Goal: Find contact information: Find contact information

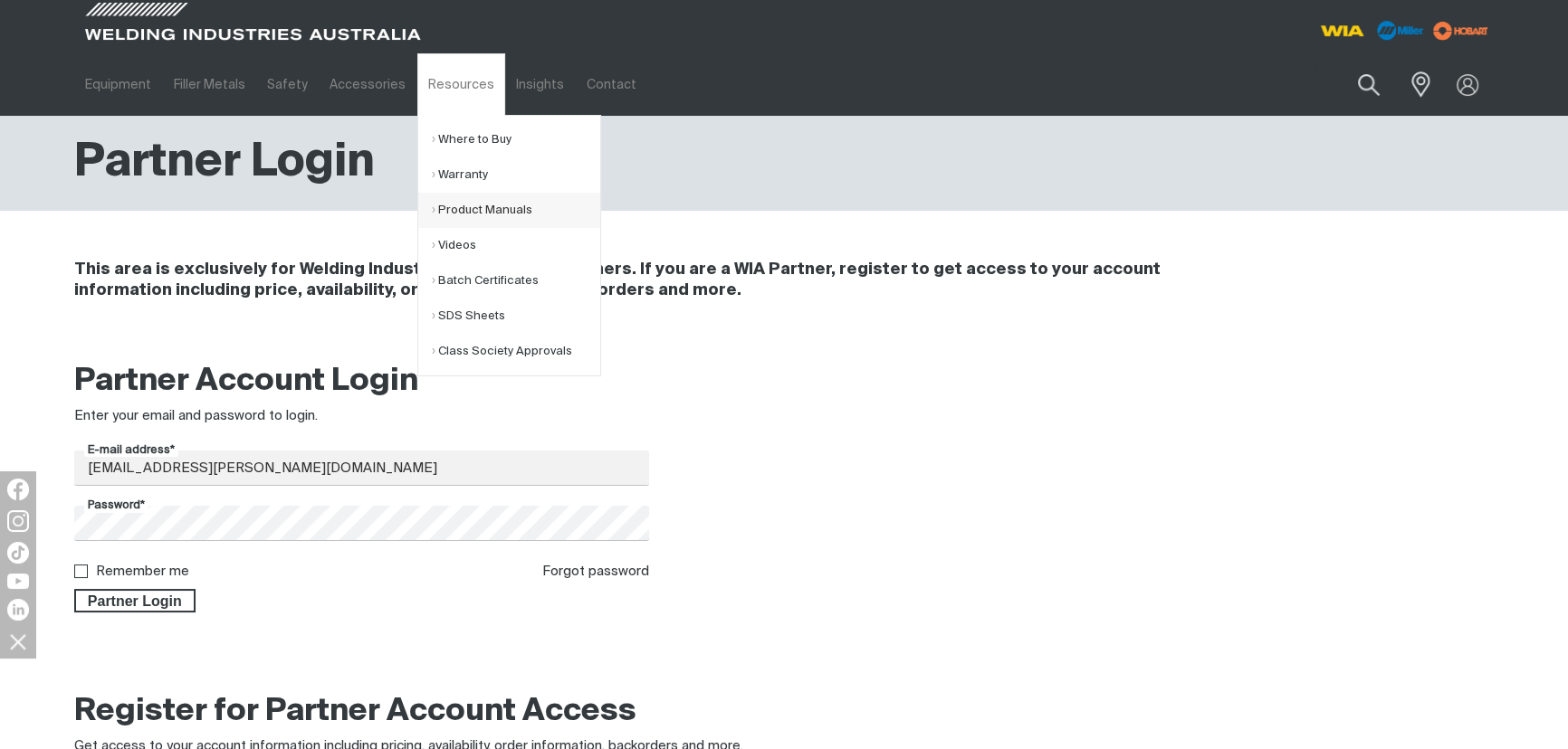
click at [461, 204] on link "Product Manuals" at bounding box center [516, 210] width 169 height 35
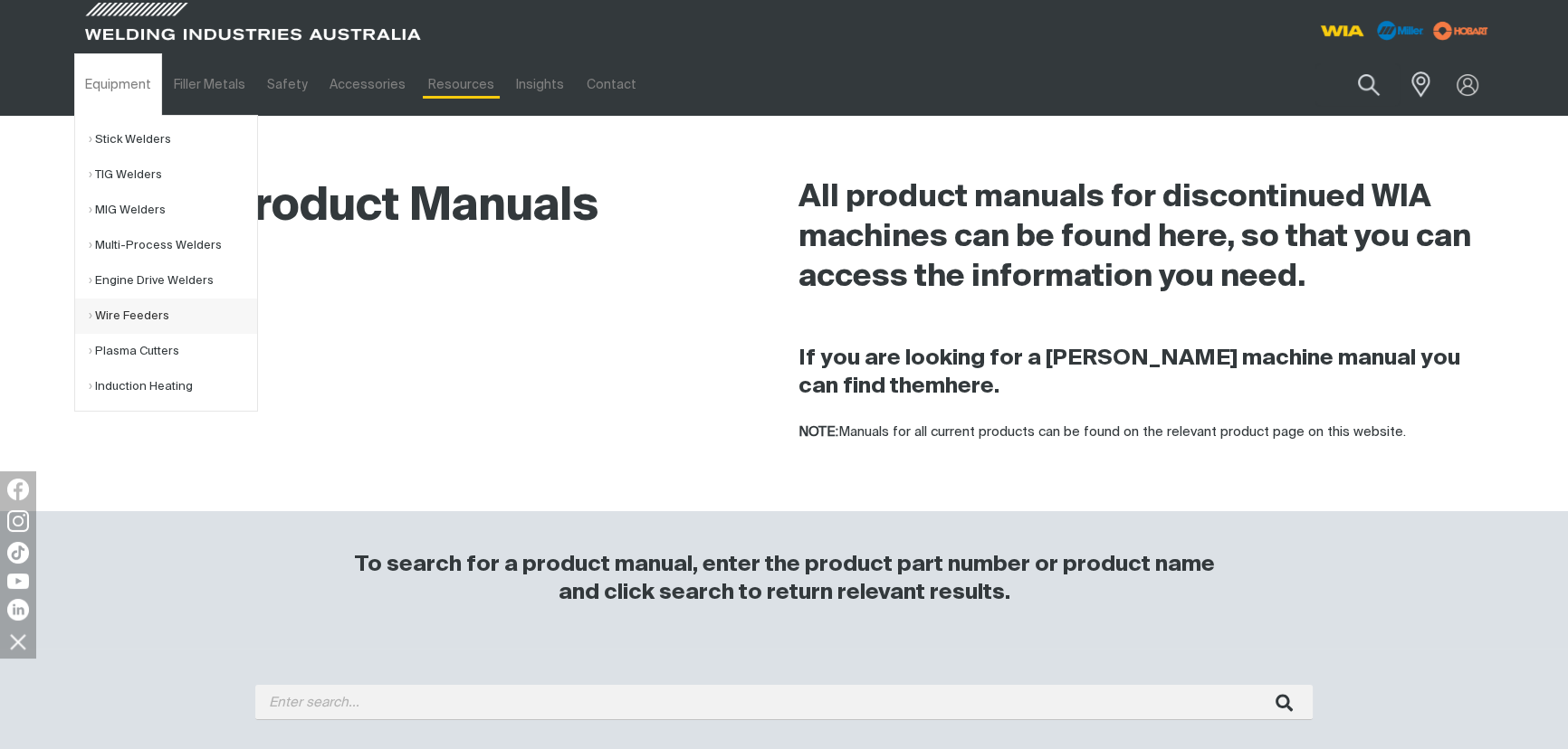
click at [145, 319] on link "Wire Feeders" at bounding box center [172, 316] width 169 height 35
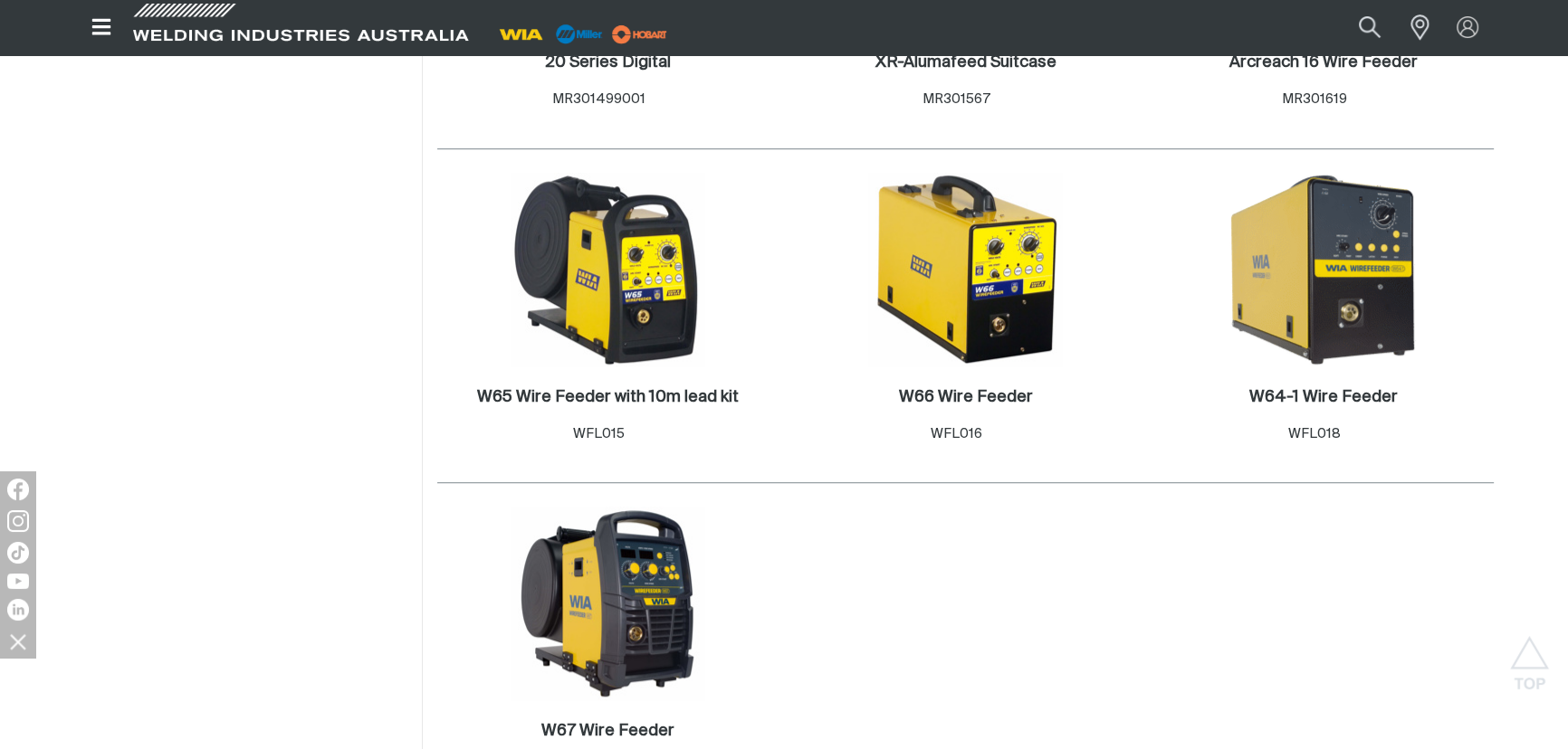
scroll to position [1583, 0]
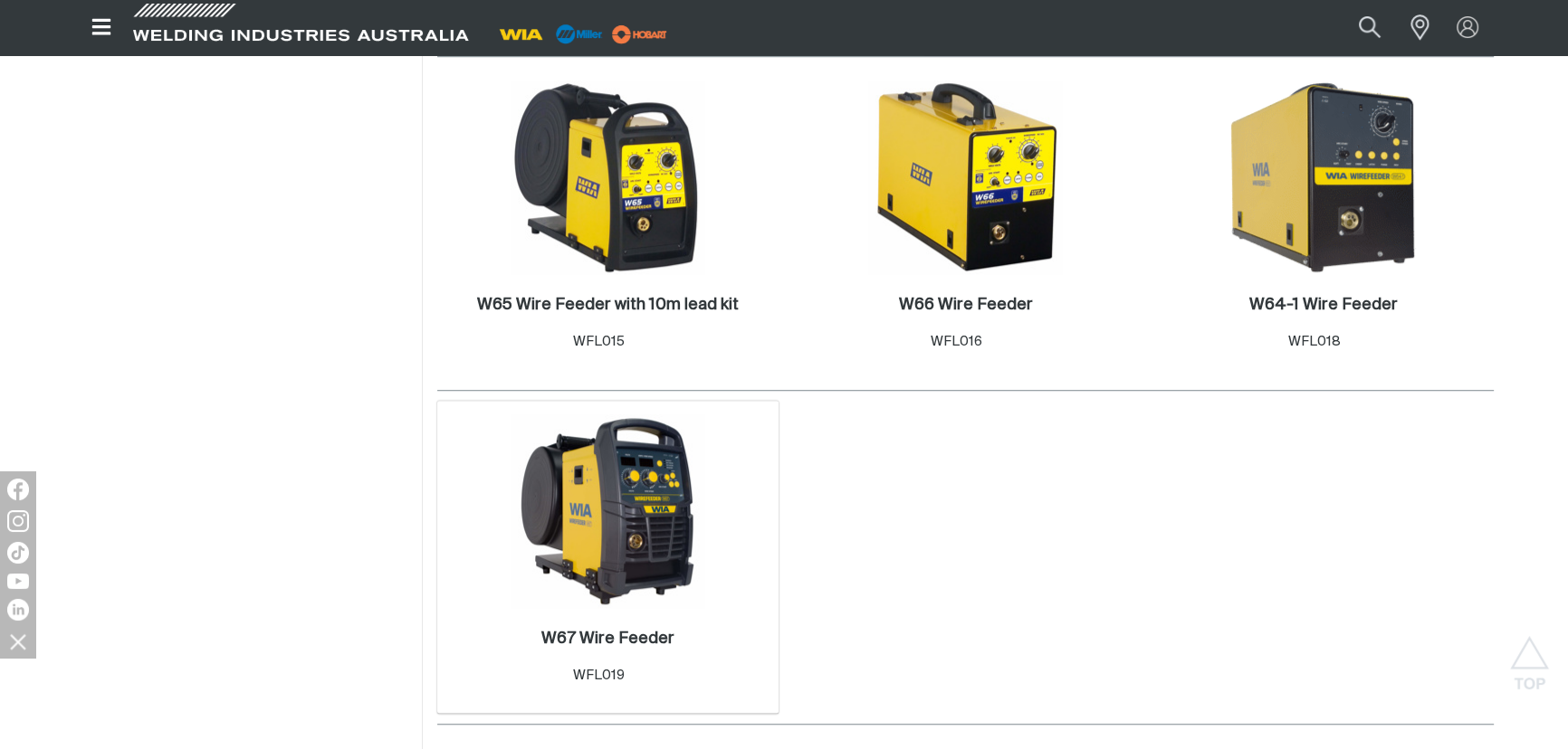
click at [619, 551] on img at bounding box center [607, 511] width 194 height 193
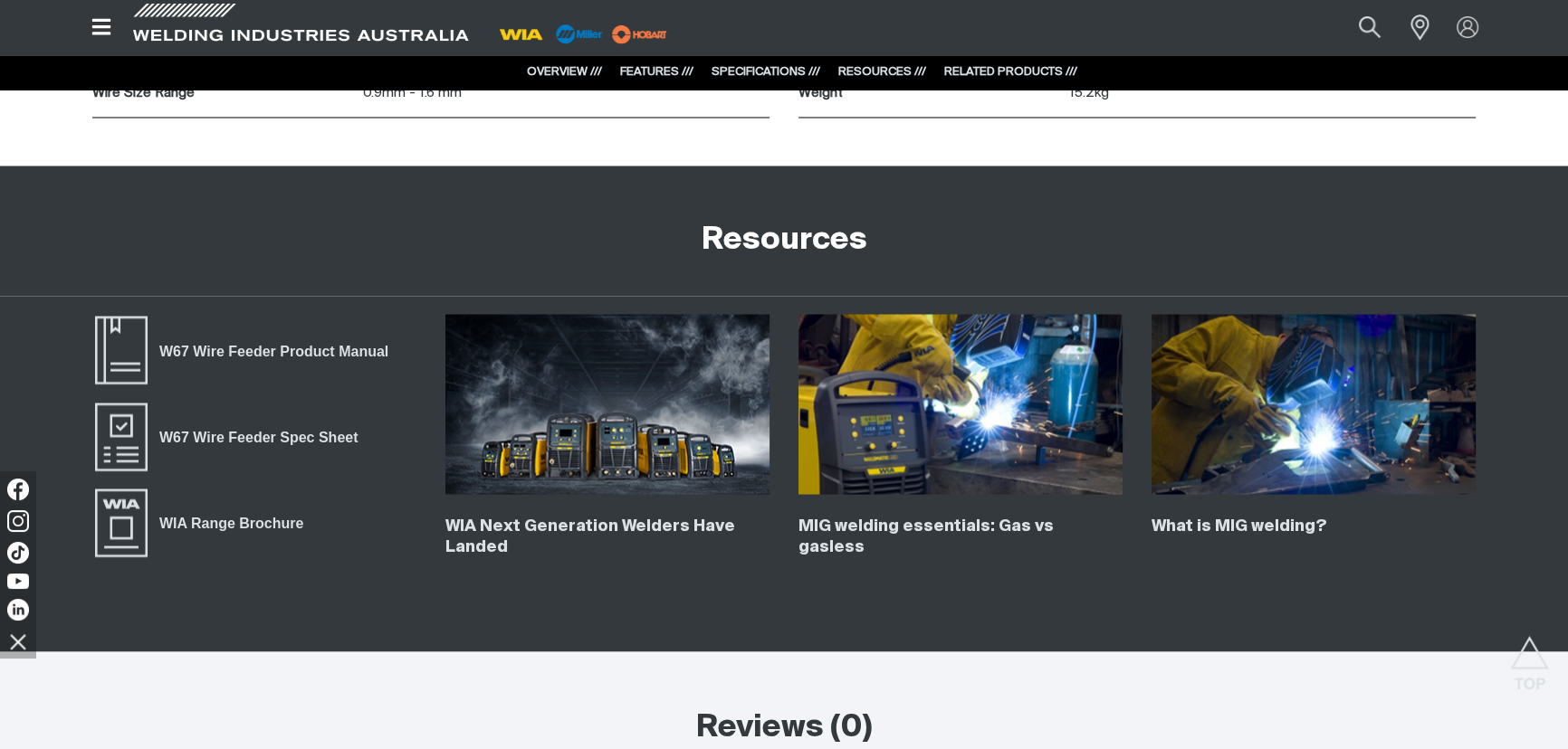
scroll to position [4236, 0]
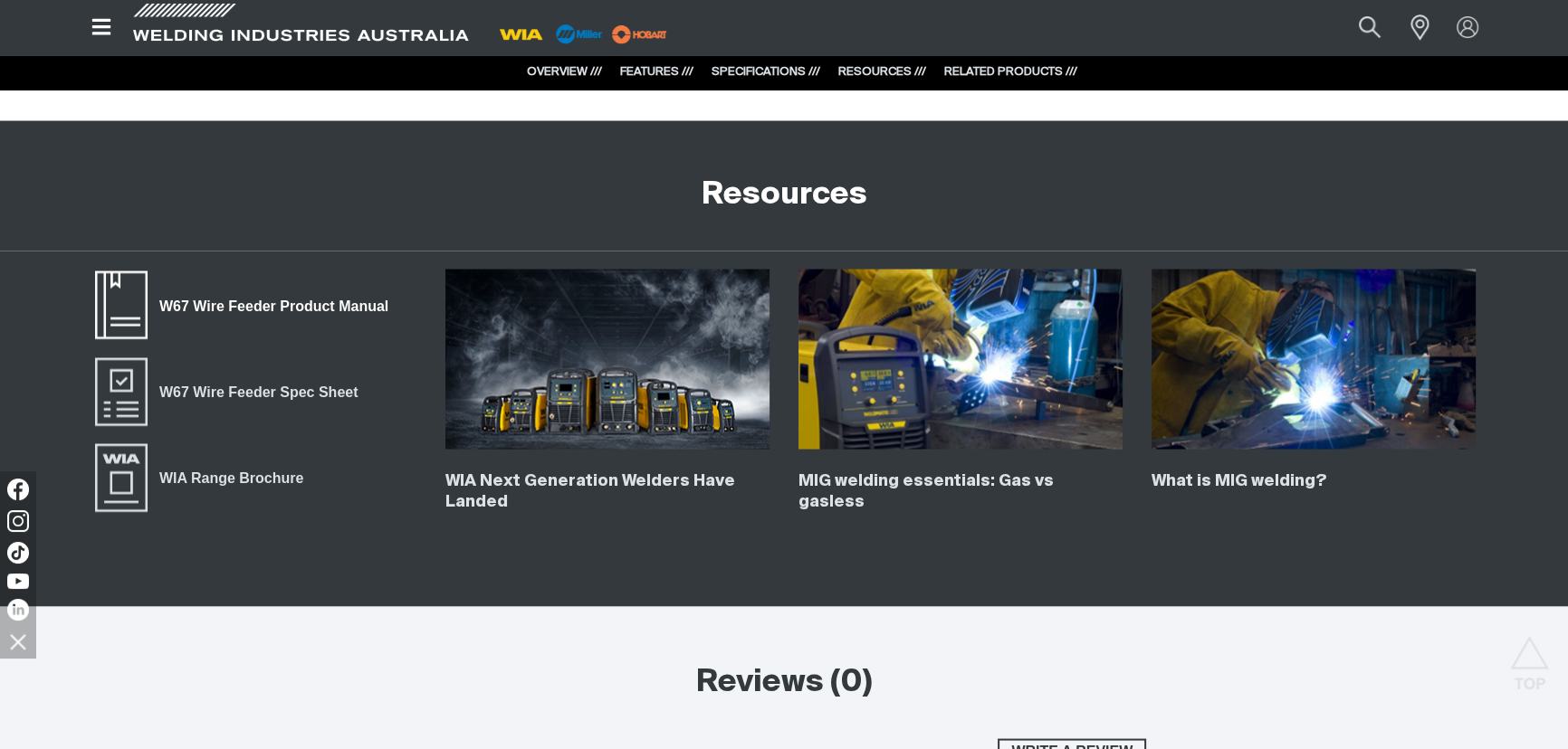
click at [226, 297] on span "W67 Wire Feeder Product Manual" at bounding box center [274, 305] width 253 height 24
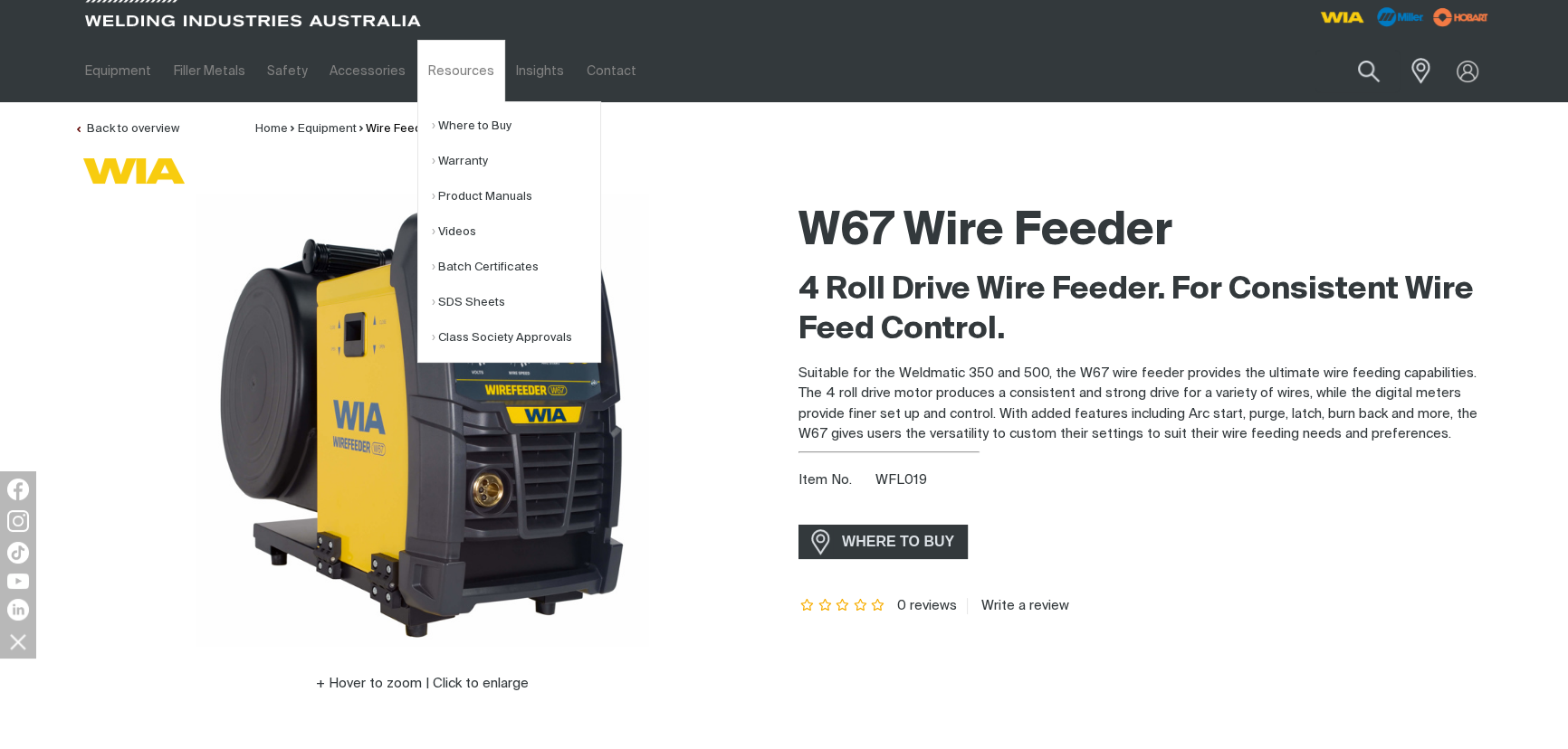
scroll to position [0, 0]
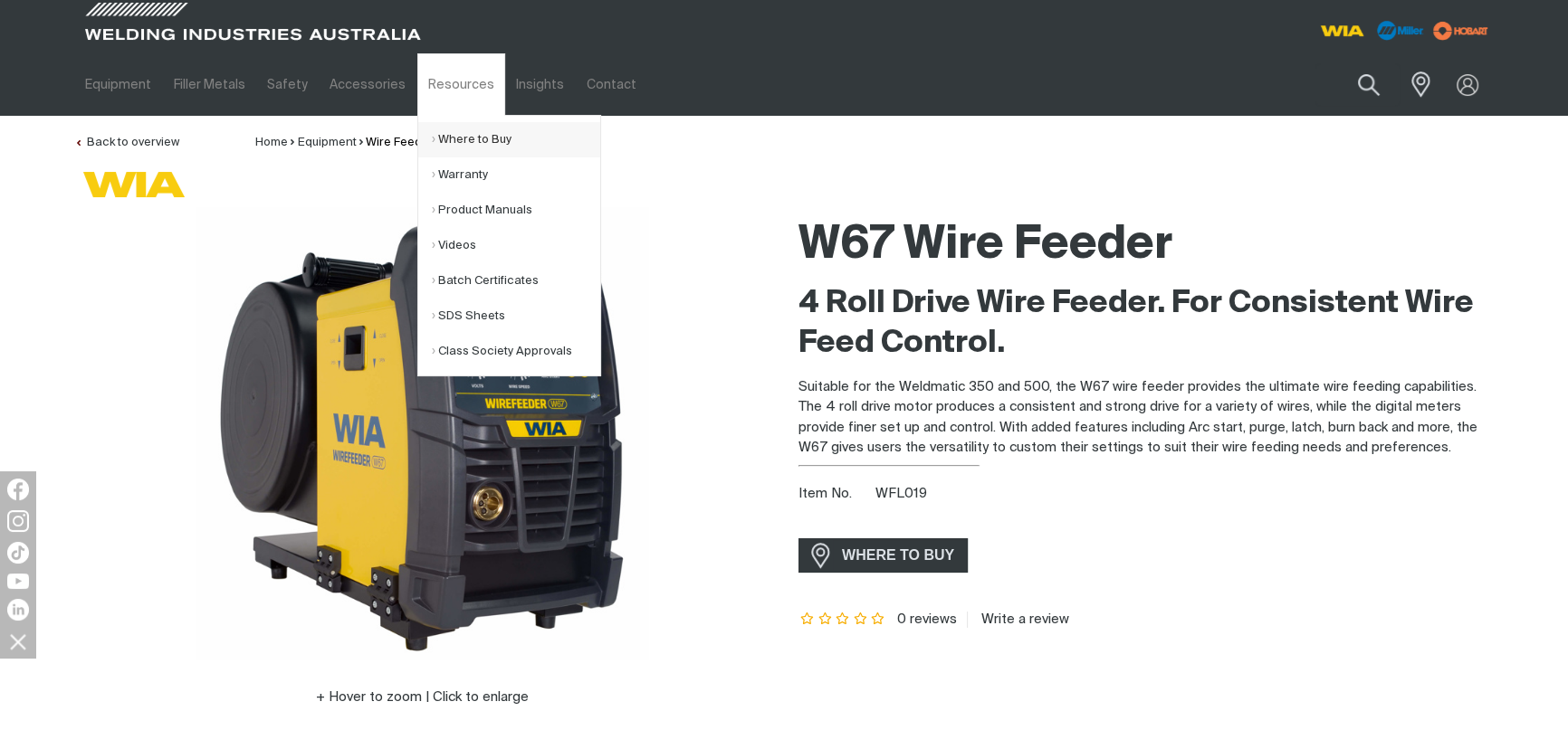
click at [479, 130] on link "Where to Buy" at bounding box center [516, 140] width 169 height 35
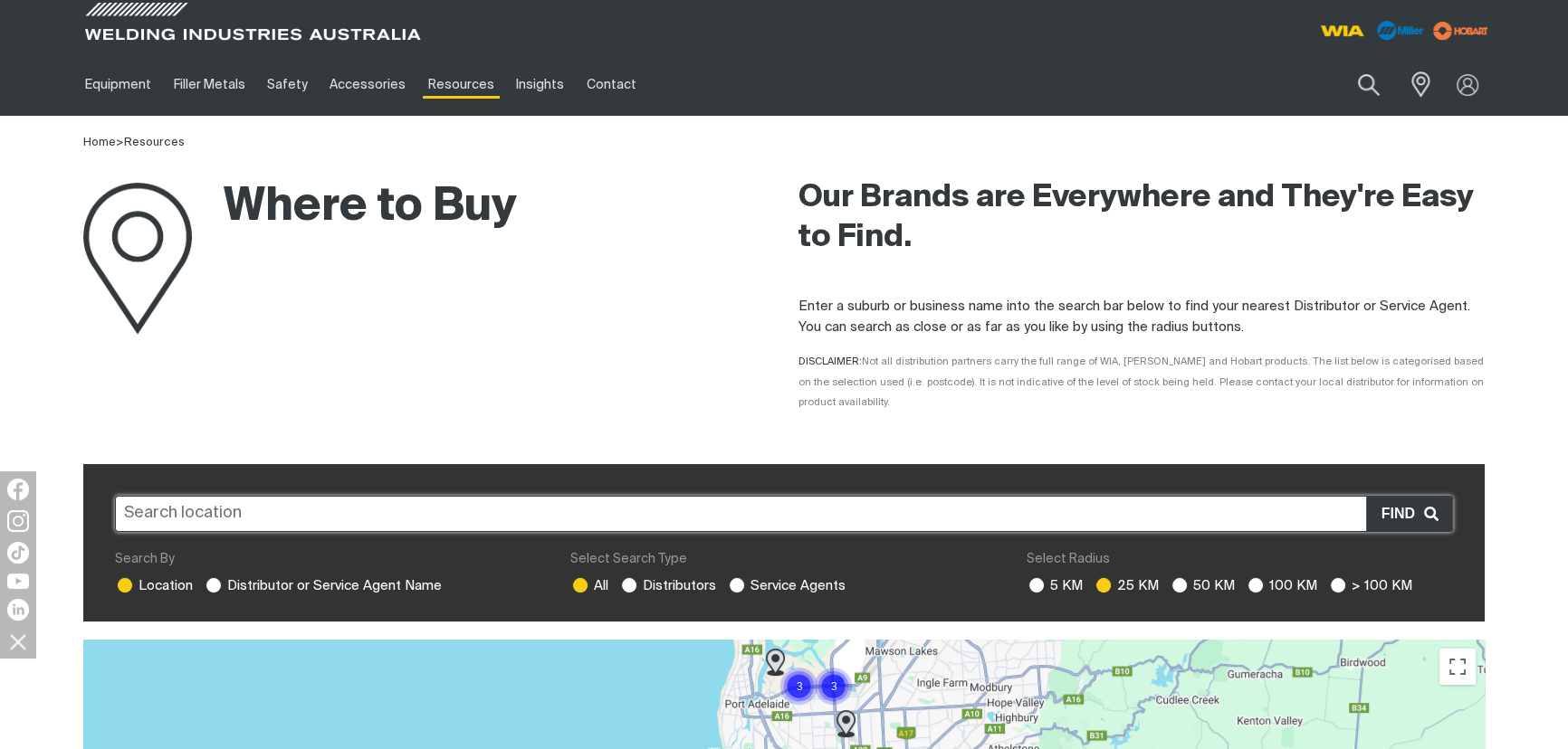
click at [250, 496] on input "text" at bounding box center [784, 513] width 1338 height 36
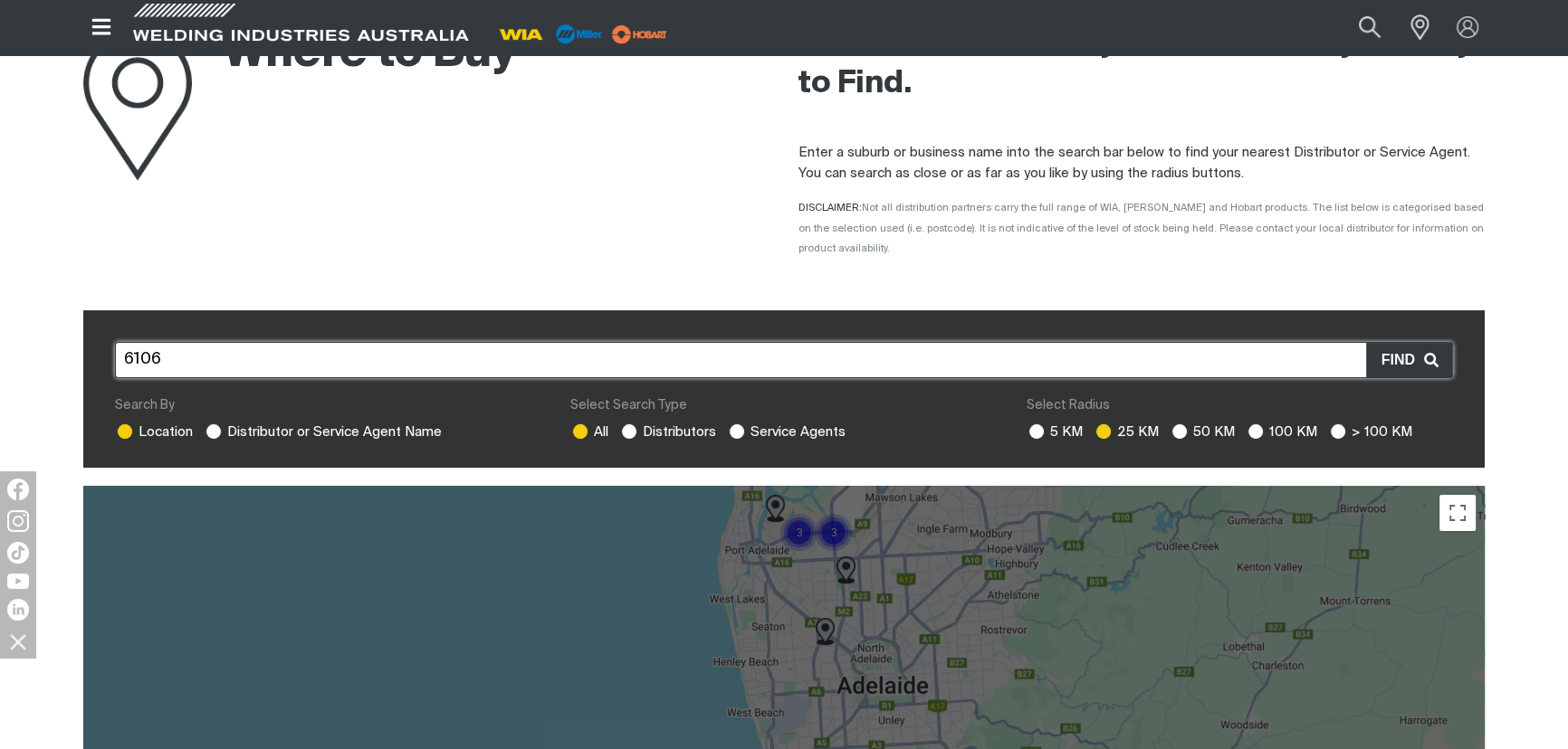
scroll to position [102, 0]
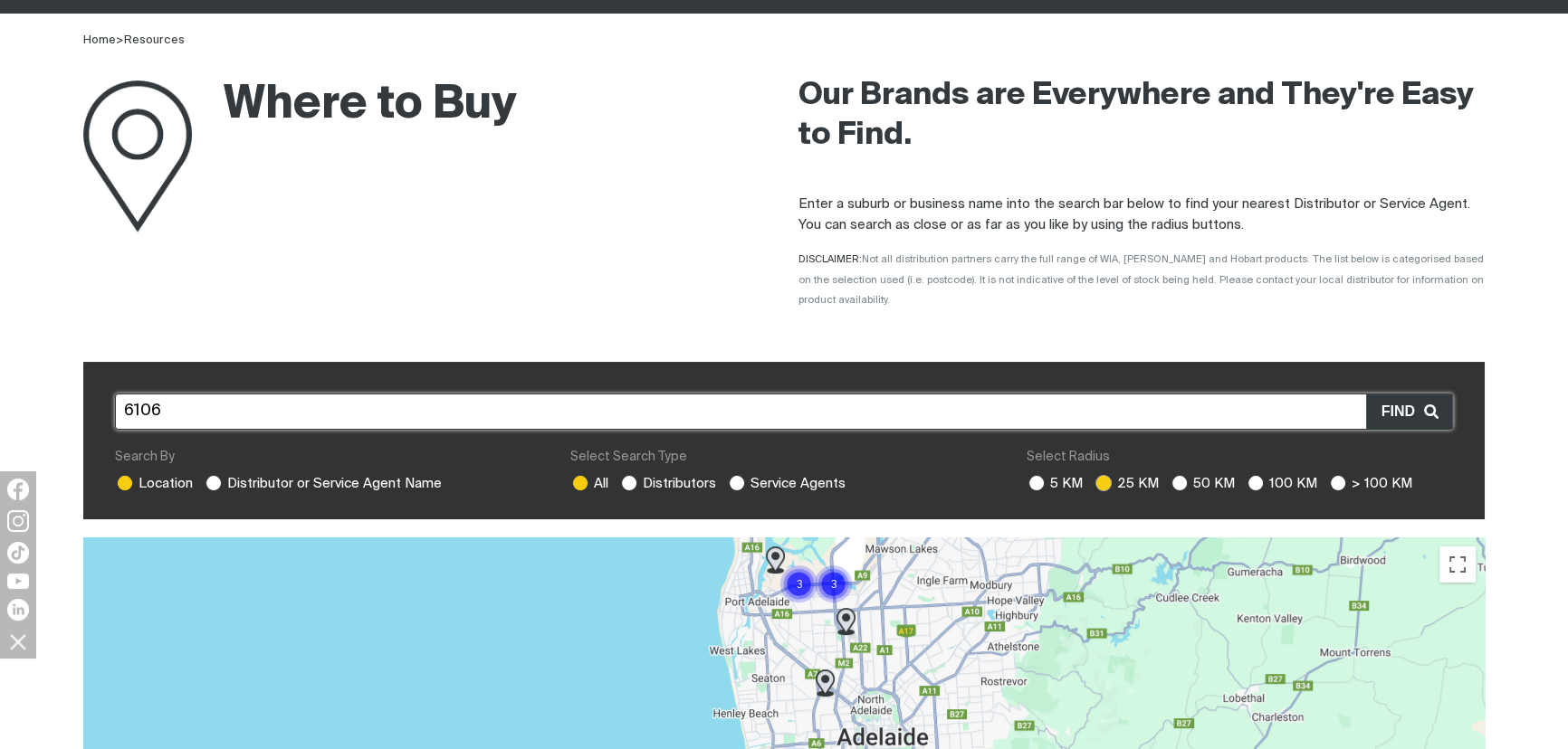
type input "6106"
click at [1105, 475] on ins at bounding box center [1104, 484] width 17 height 17
click at [1105, 475] on input "25 KM" at bounding box center [1102, 481] width 12 height 12
click at [1408, 400] on span "Find" at bounding box center [1403, 412] width 42 height 24
click at [299, 393] on input "text" at bounding box center [784, 411] width 1338 height 36
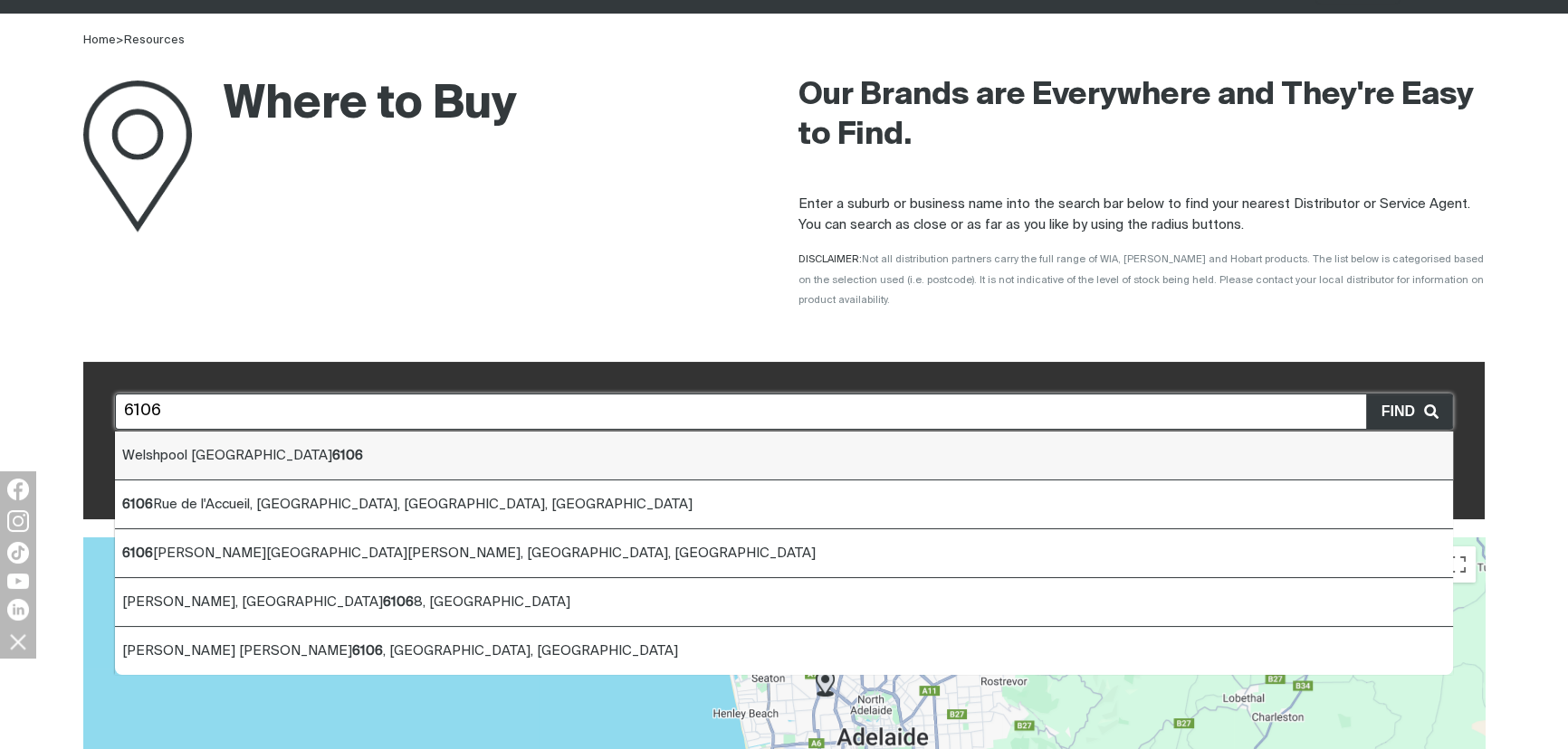
click at [278, 440] on li "Welshpool WA 6106" at bounding box center [784, 456] width 1338 height 49
type input "Welshpool WA 6106"
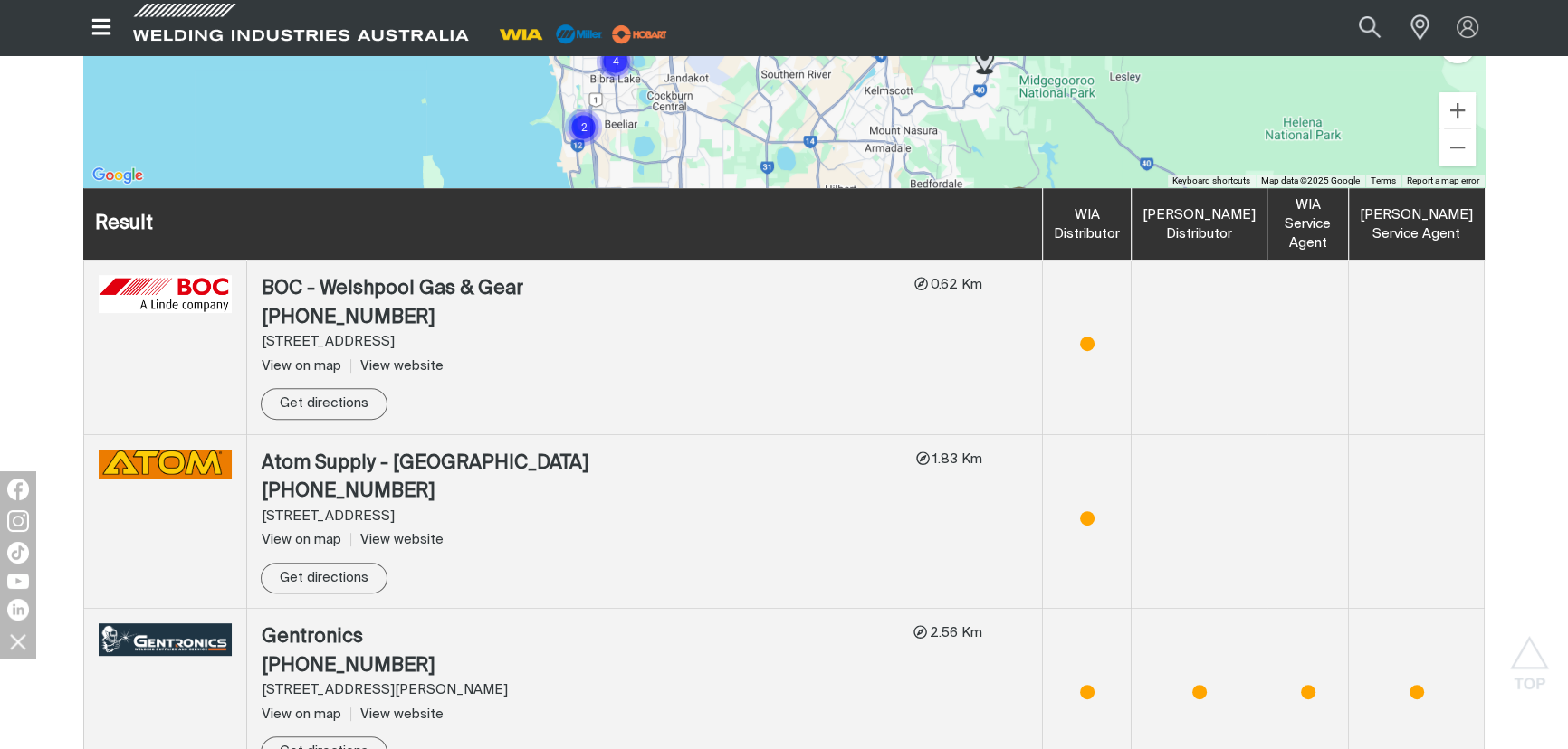
scroll to position [1048, 0]
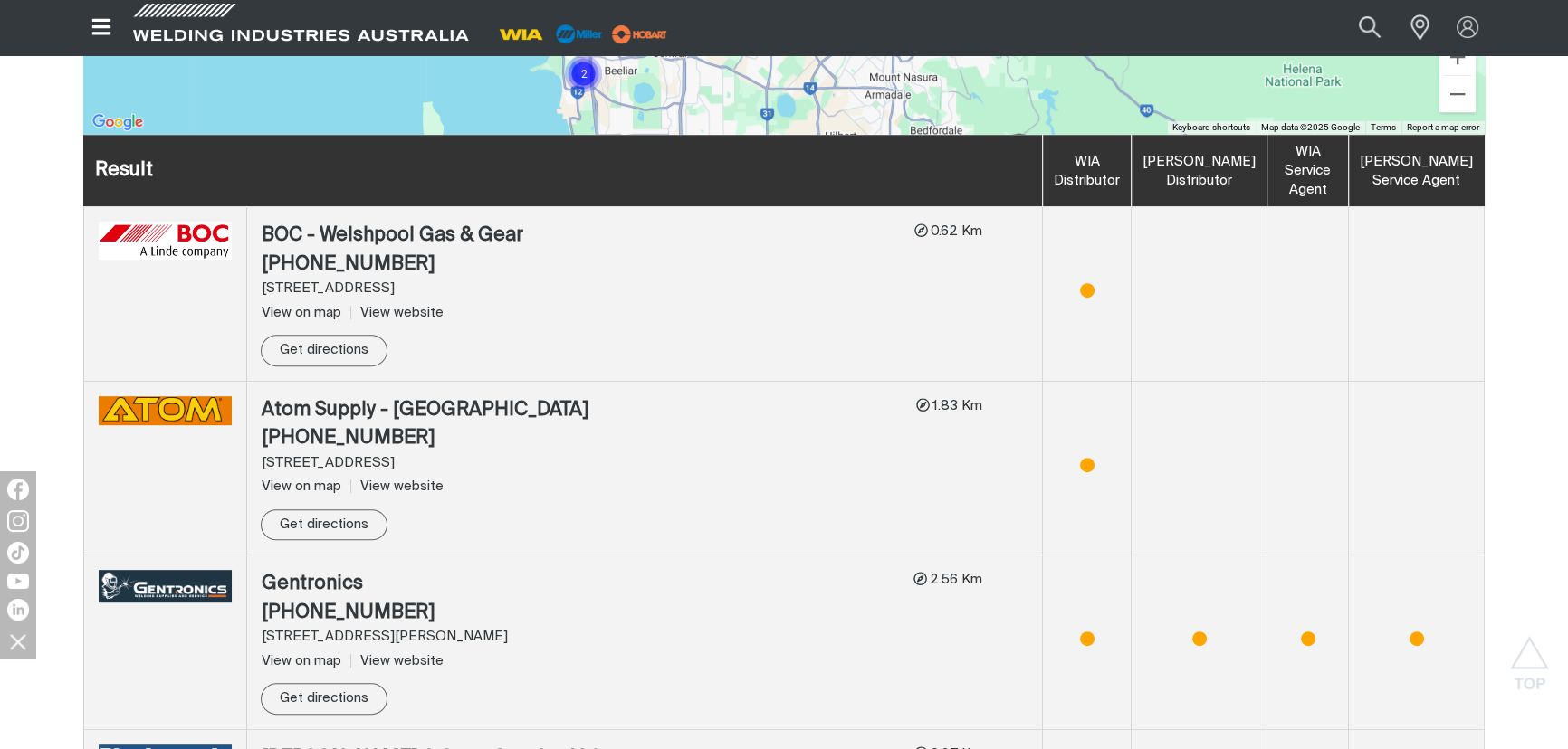
drag, startPoint x: 265, startPoint y: 209, endPoint x: 535, endPoint y: 276, distance: 278.2
click at [535, 276] on div "BOC - Welshpool Gas & Gear (08) 9458 5759 [STREET_ADDRESS] View on map View web…" at bounding box center [588, 294] width 653 height 145
copy div "BOC - Welshpool Gas & Gear (08) 9458 5759 [STREET_ADDRESS]"
drag, startPoint x: 263, startPoint y: 383, endPoint x: 522, endPoint y: 444, distance: 266.1
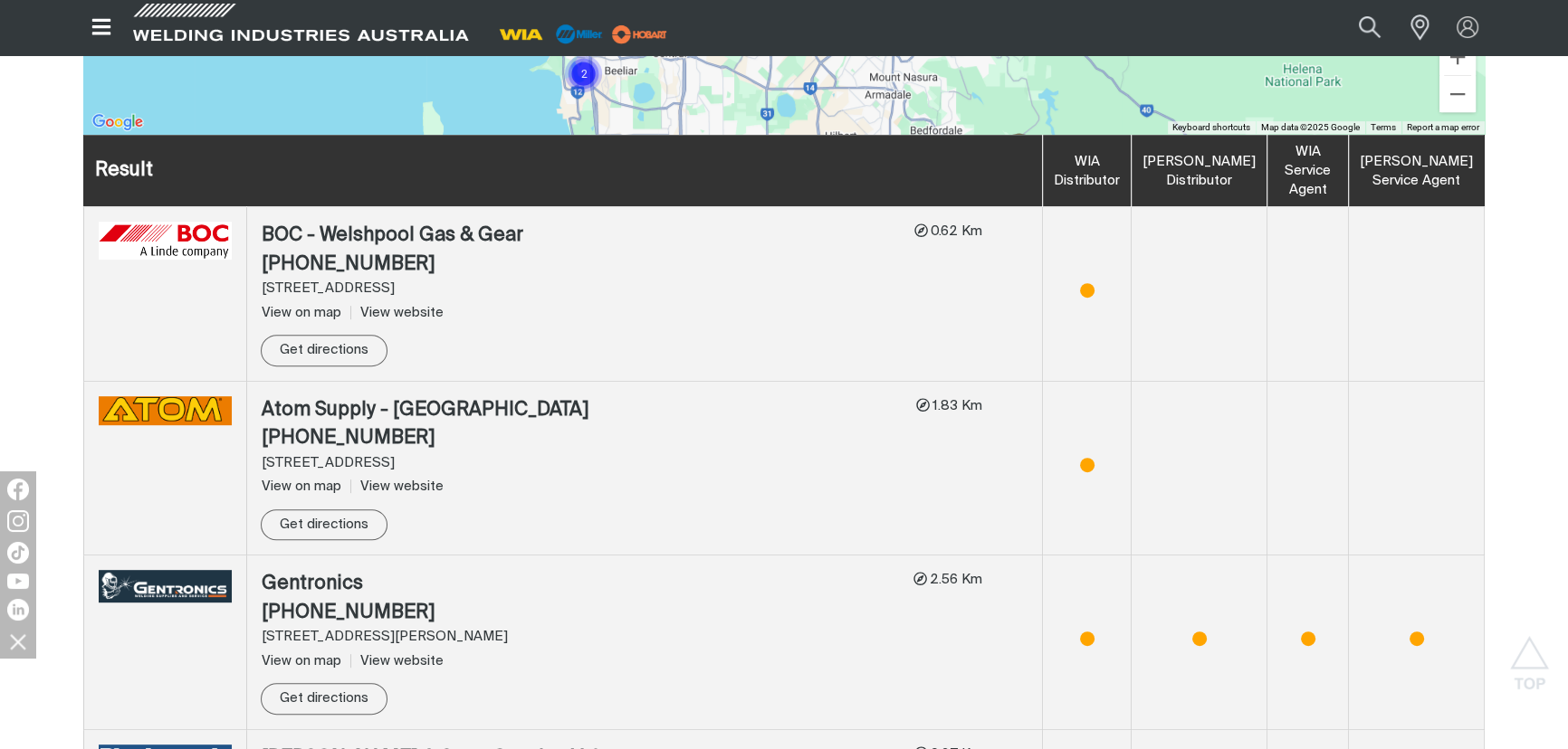
click at [522, 444] on div "Atom Supply - [GEOGRAPHIC_DATA] (08) 9351 3600 [STREET_ADDRESS] View on map Vie…" at bounding box center [589, 468] width 654 height 145
copy div "Atom Supply - [GEOGRAPHIC_DATA] (08) 9351 3600 [STREET_ADDRESS]"
drag, startPoint x: 265, startPoint y: 557, endPoint x: 523, endPoint y: 620, distance: 265.6
click at [523, 620] on div "Gentronics (08) 9472 4033 [STREET_ADDRESS][PERSON_NAME] View on map View websit…" at bounding box center [587, 642] width 652 height 145
copy div "Gentronics (08) 9472 4033 [STREET_ADDRESS][PERSON_NAME]"
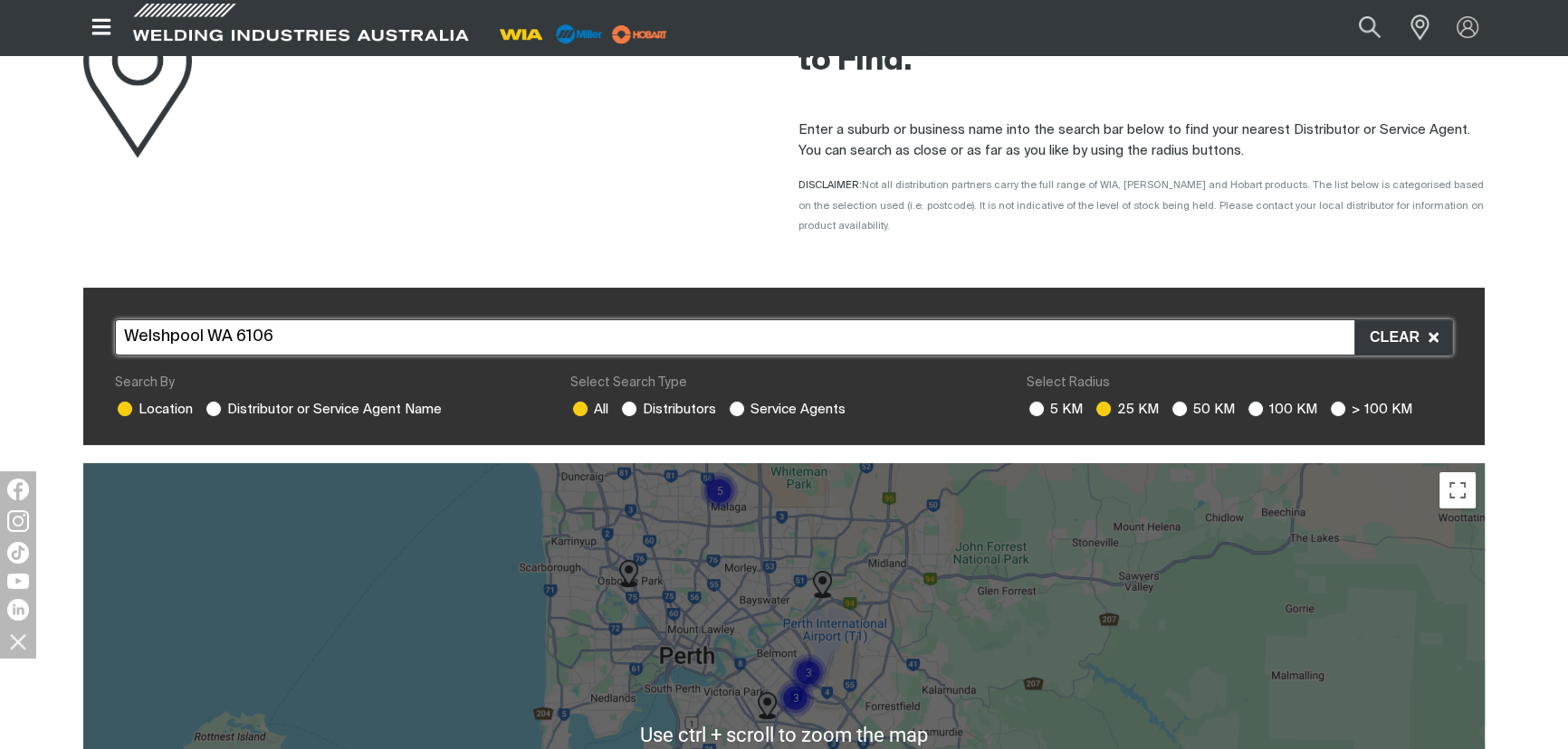
scroll to position [0, 0]
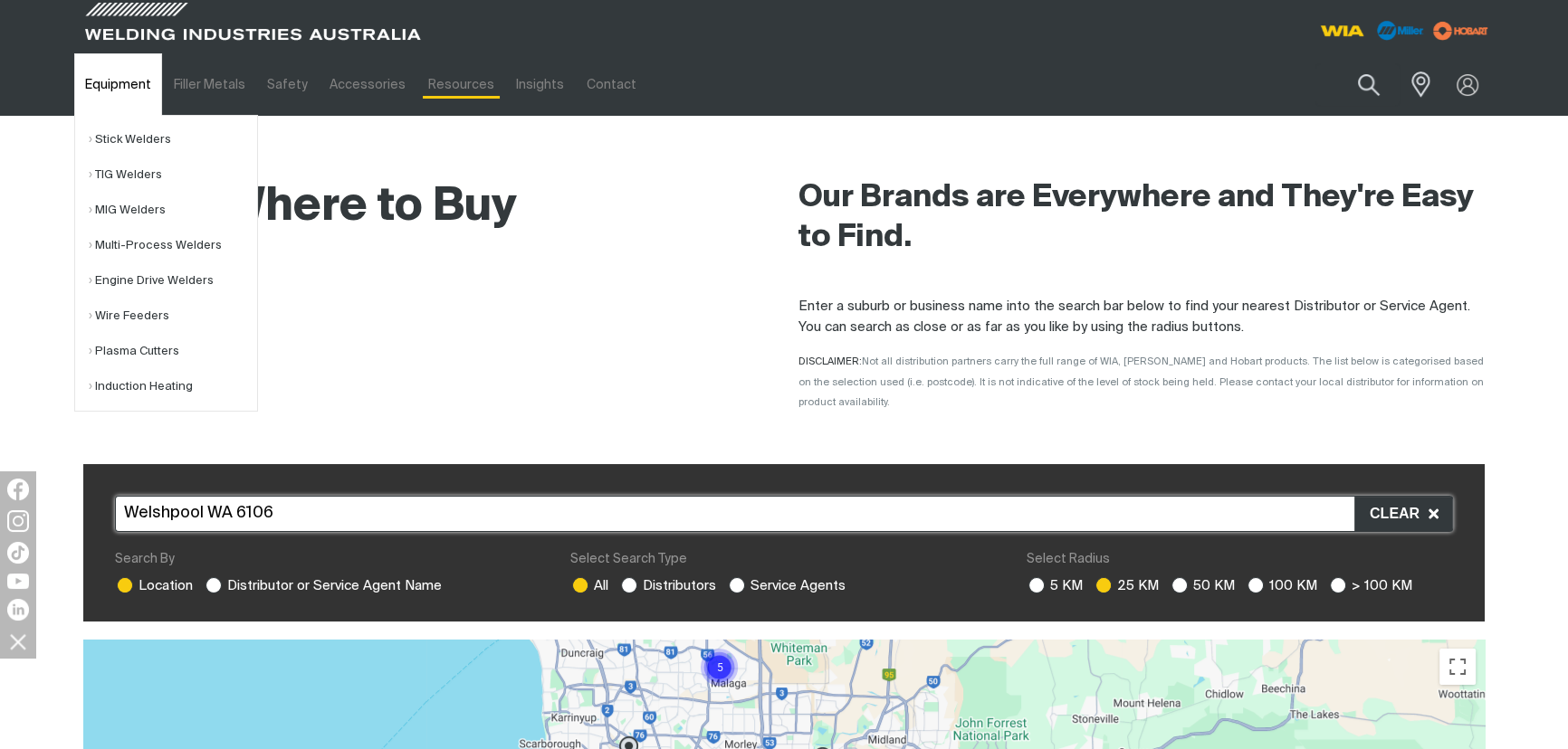
click at [127, 87] on link "Equipment" at bounding box center [118, 85] width 88 height 63
